Goal: Share content

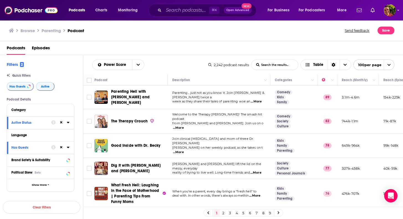
scroll to position [1451, 0]
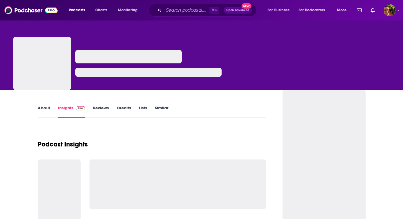
click at [43, 109] on link "About" at bounding box center [44, 111] width 12 height 13
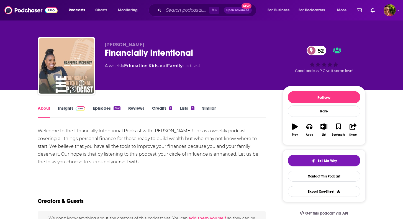
click at [106, 135] on div "Welcome to the FInancially Intentional Podcast with Naseema McElroy! This is a …" at bounding box center [152, 146] width 228 height 39
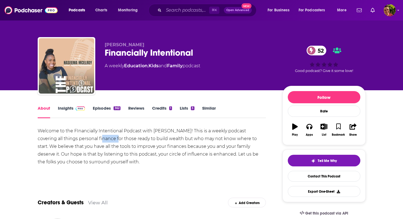
click at [106, 135] on div "Welcome to the FInancially Intentional Podcast with Naseema McElroy! This is a …" at bounding box center [152, 146] width 228 height 39
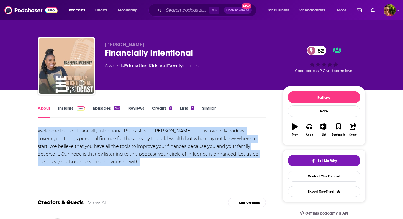
click at [106, 135] on div "Welcome to the FInancially Intentional Podcast with Naseema McElroy! This is a …" at bounding box center [152, 146] width 228 height 39
copy div "Welcome to the FInancially Intentional Podcast with Naseema McElroy! This is a …"
